Goal: Information Seeking & Learning: Stay updated

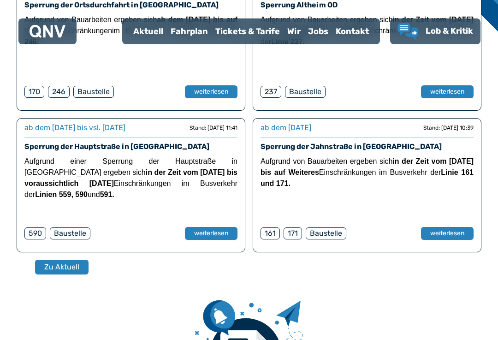
scroll to position [310, 0]
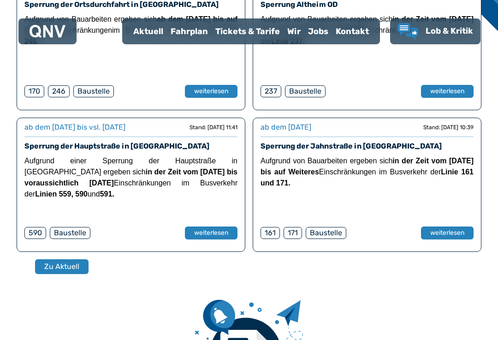
click at [56, 265] on button "Zu Aktuell" at bounding box center [61, 266] width 53 height 15
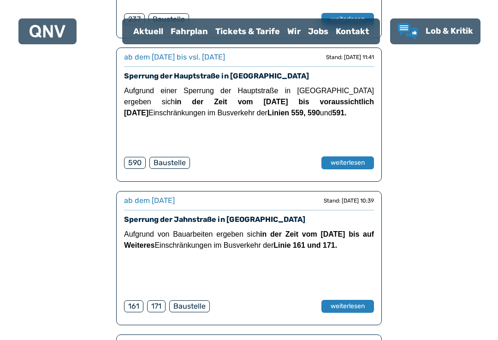
scroll to position [613, 0]
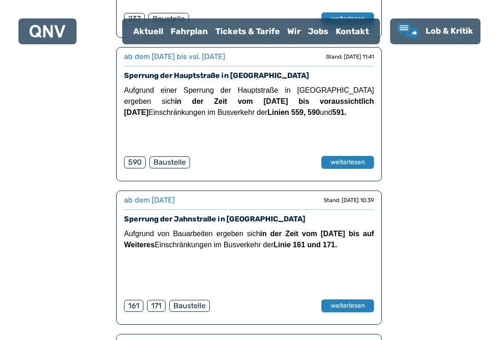
click at [348, 162] on button "weiterlesen" at bounding box center [347, 162] width 53 height 13
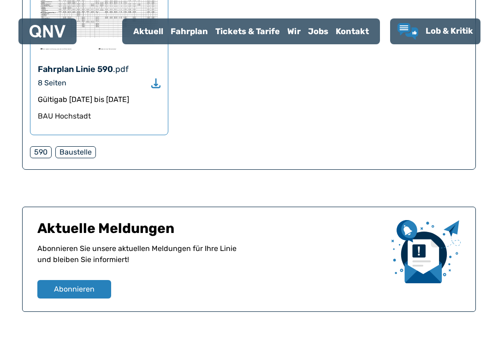
scroll to position [219, 0]
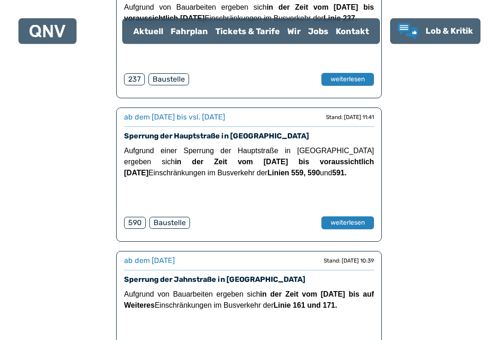
scroll to position [545, 0]
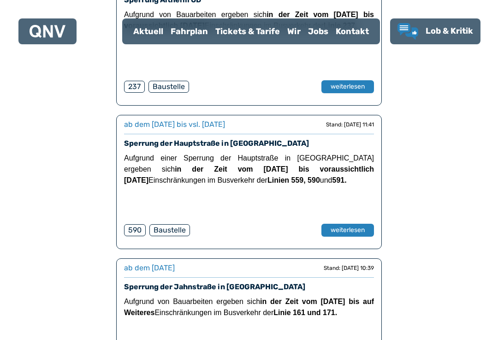
click at [346, 228] on button "weiterlesen" at bounding box center [347, 229] width 53 height 13
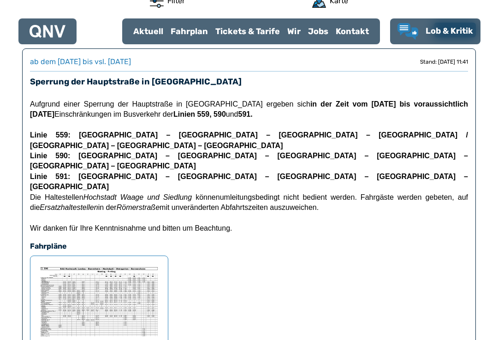
scroll to position [324, 0]
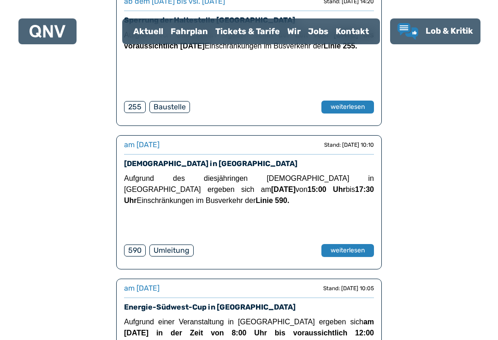
scroll to position [1529, 0]
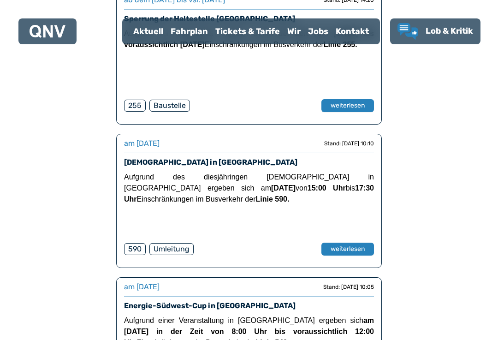
click at [347, 251] on button "weiterlesen" at bounding box center [347, 248] width 53 height 13
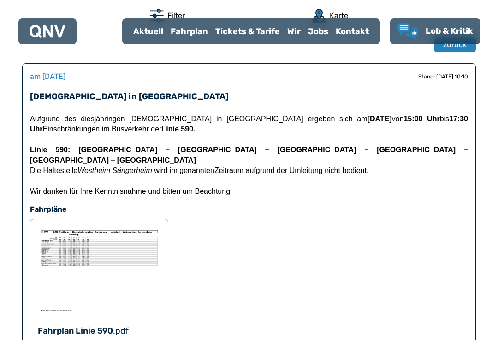
scroll to position [311, 0]
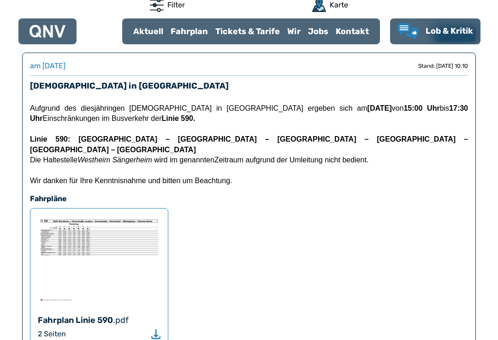
click at [76, 224] on img at bounding box center [99, 260] width 123 height 88
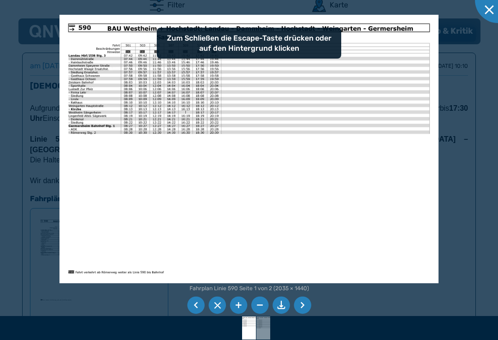
click at [323, 171] on img at bounding box center [248, 149] width 379 height 268
click at [301, 124] on img at bounding box center [248, 149] width 379 height 268
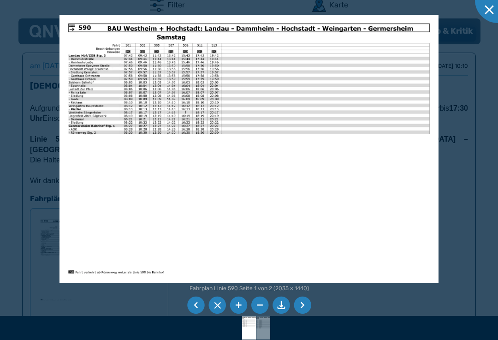
click at [281, 176] on img at bounding box center [248, 149] width 379 height 268
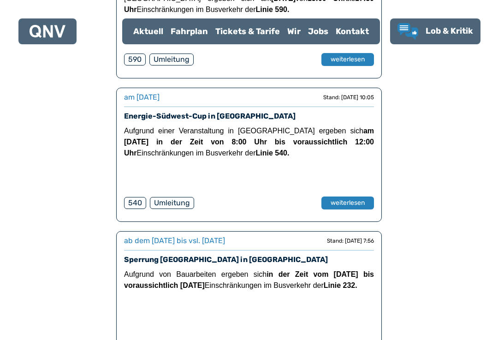
scroll to position [1723, 0]
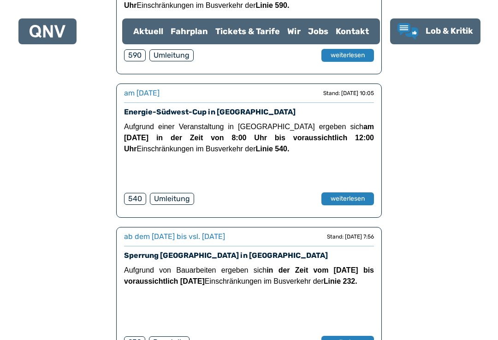
click at [351, 199] on button "weiterlesen" at bounding box center [347, 198] width 53 height 13
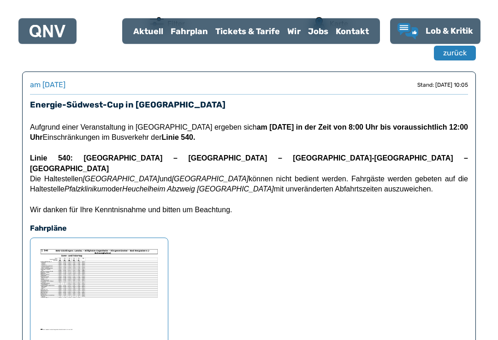
scroll to position [294, 0]
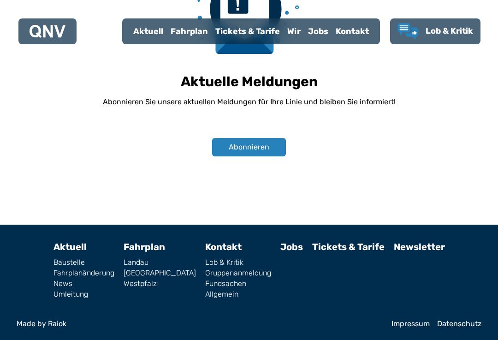
scroll to position [1461, 0]
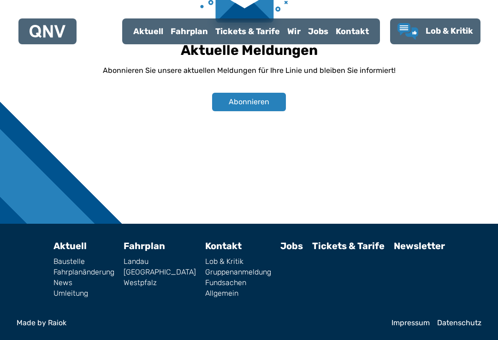
scroll to position [325, 0]
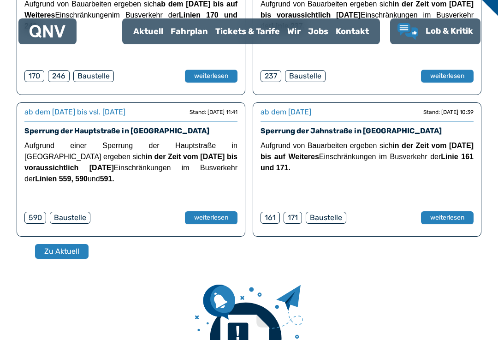
click at [65, 252] on button "Zu Aktuell" at bounding box center [61, 251] width 53 height 15
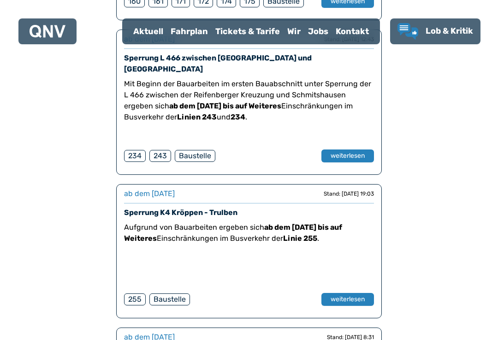
scroll to position [2636, 0]
